Goal: Navigation & Orientation: Go to known website

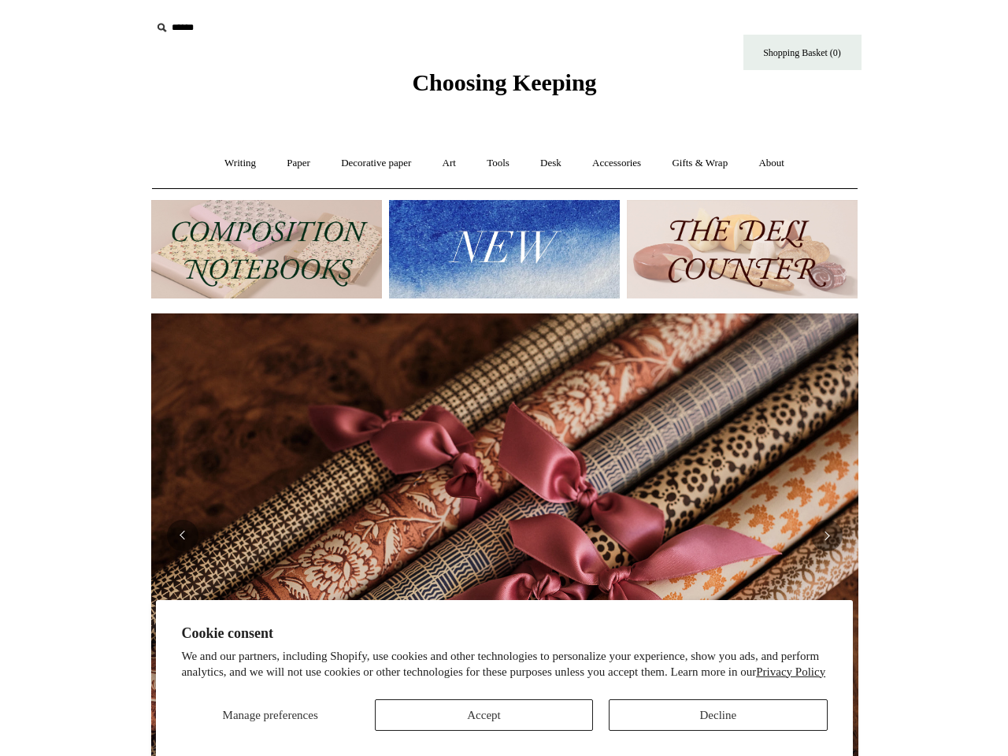
scroll to position [0, 1415]
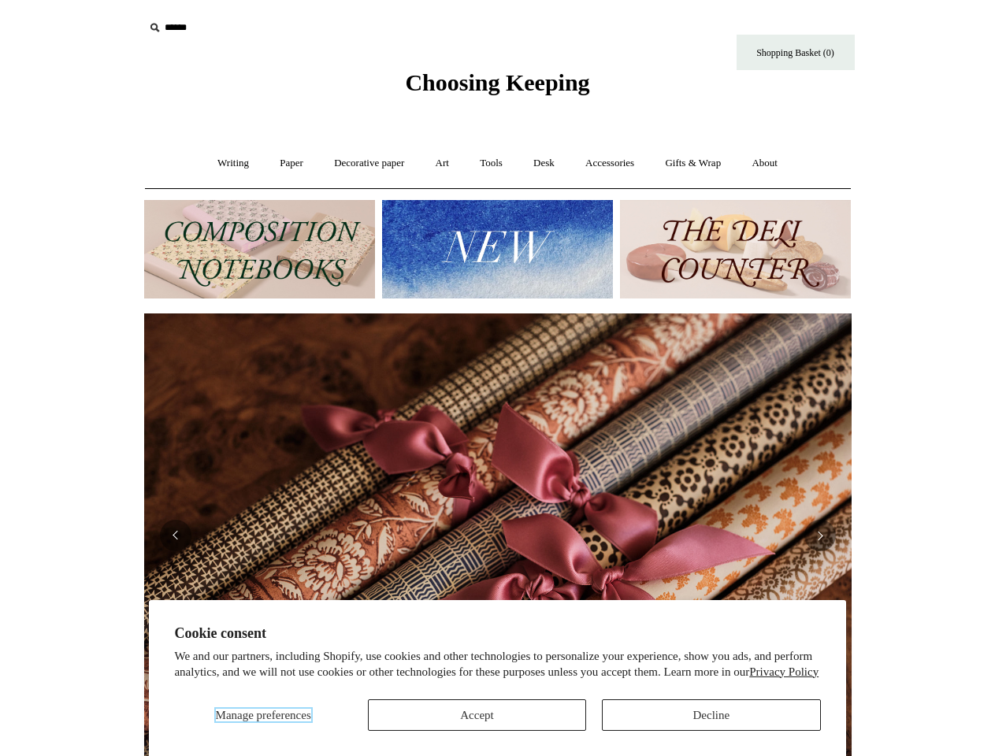
click at [262, 715] on span "Manage preferences" at bounding box center [263, 715] width 95 height 13
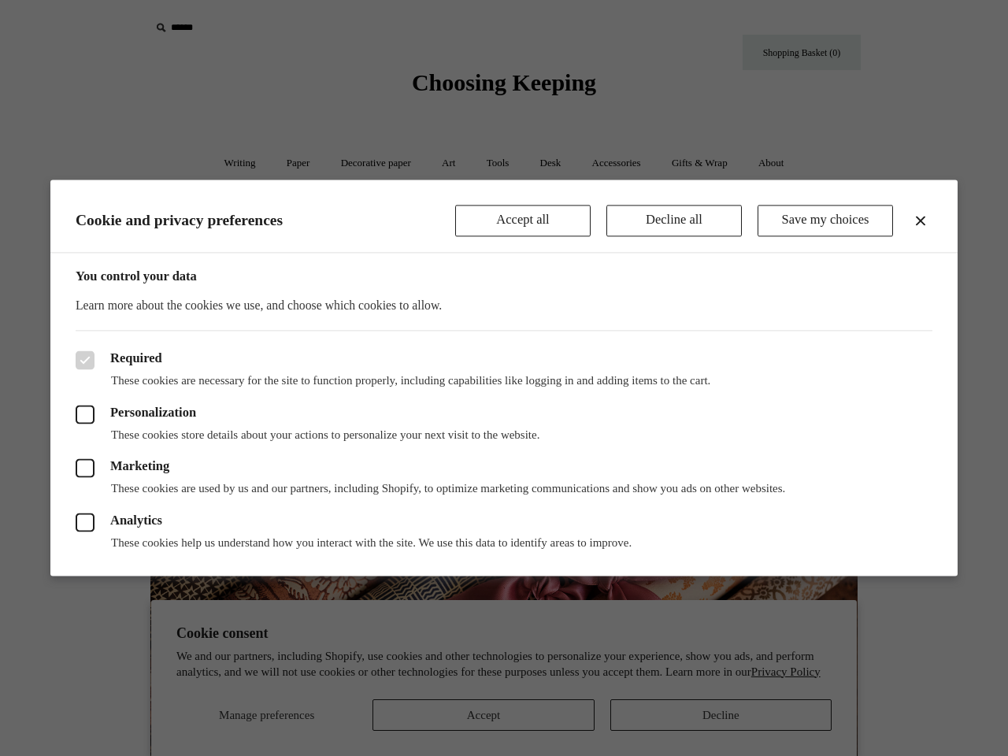
click at [477, 715] on div at bounding box center [504, 378] width 1008 height 756
click at [711, 715] on div at bounding box center [504, 378] width 1008 height 756
click at [241, 28] on div at bounding box center [504, 378] width 1008 height 756
click at [497, 249] on header "Cookie and privacy preferences Accept all Decline all Save my choices" at bounding box center [504, 216] width 908 height 73
click at [0, 529] on div at bounding box center [504, 378] width 1008 height 756
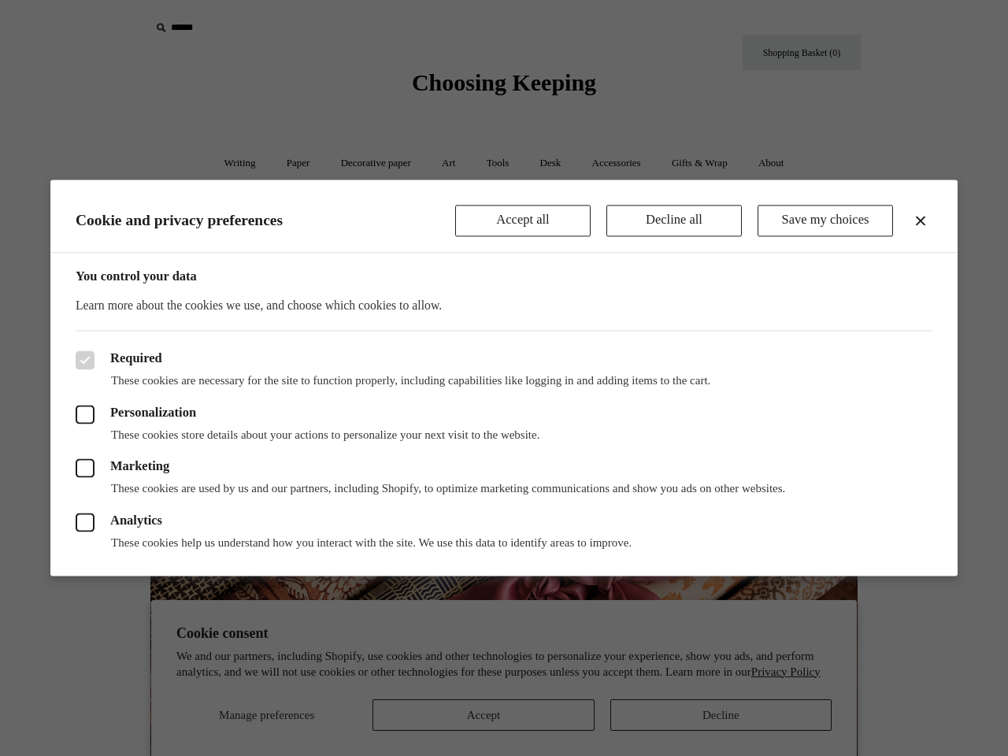
click at [0, 535] on div at bounding box center [504, 378] width 1008 height 756
click at [72, 535] on div "Required These cookies are necessary for the site to function properly, includi…" at bounding box center [504, 454] width 908 height 246
click at [498, 535] on div "Analytics These cookies help us understand how you interact with the site. We u…" at bounding box center [504, 524] width 857 height 54
click at [176, 536] on p "These cookies help us understand how you interact with the site. We use this da…" at bounding box center [504, 544] width 857 height 16
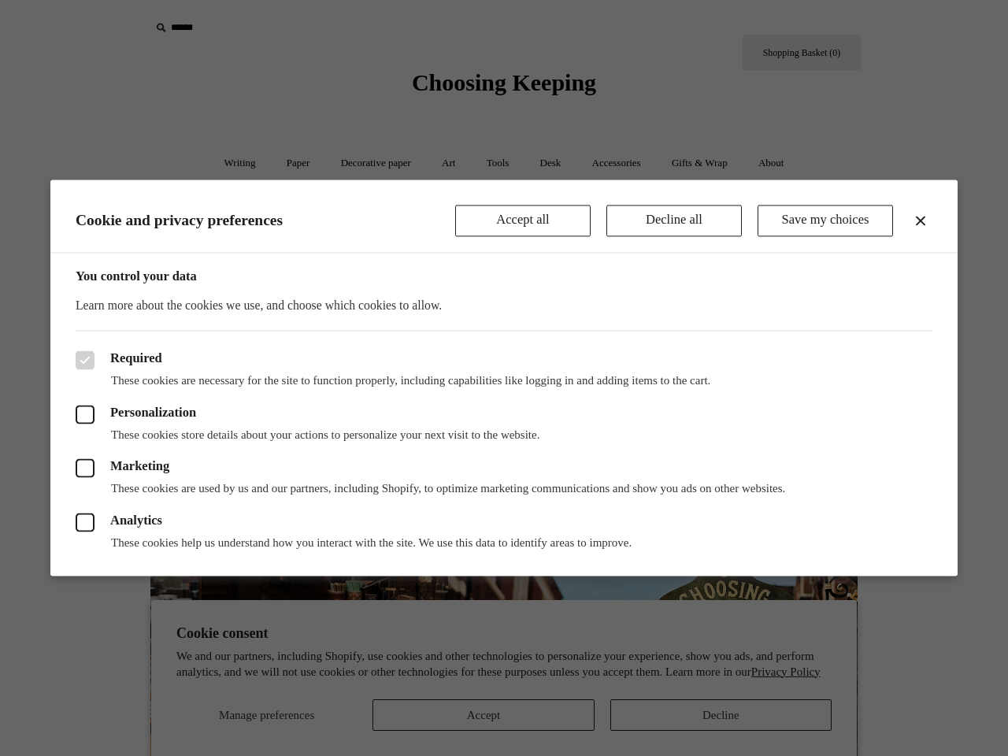
scroll to position [0, 707]
